Goal: Task Accomplishment & Management: Use online tool/utility

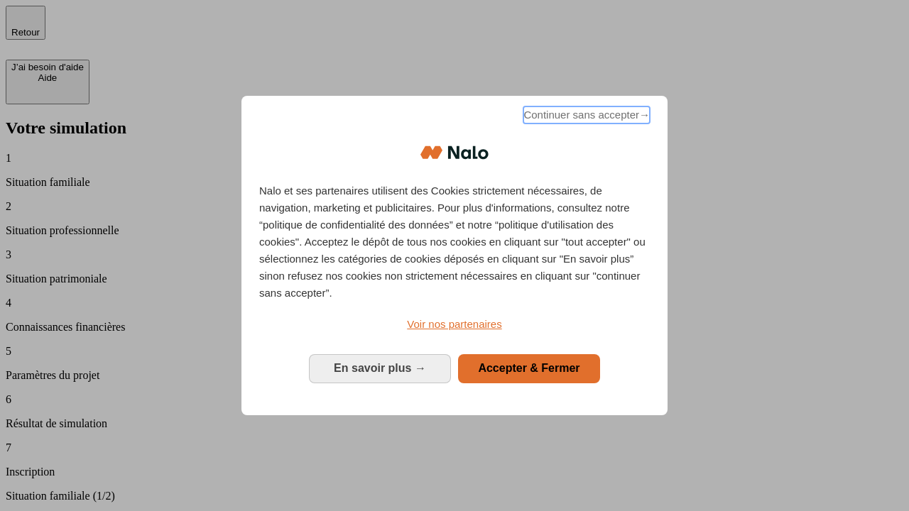
click at [585, 117] on span "Continuer sans accepter →" at bounding box center [586, 115] width 126 height 17
